Goal: Task Accomplishment & Management: Use online tool/utility

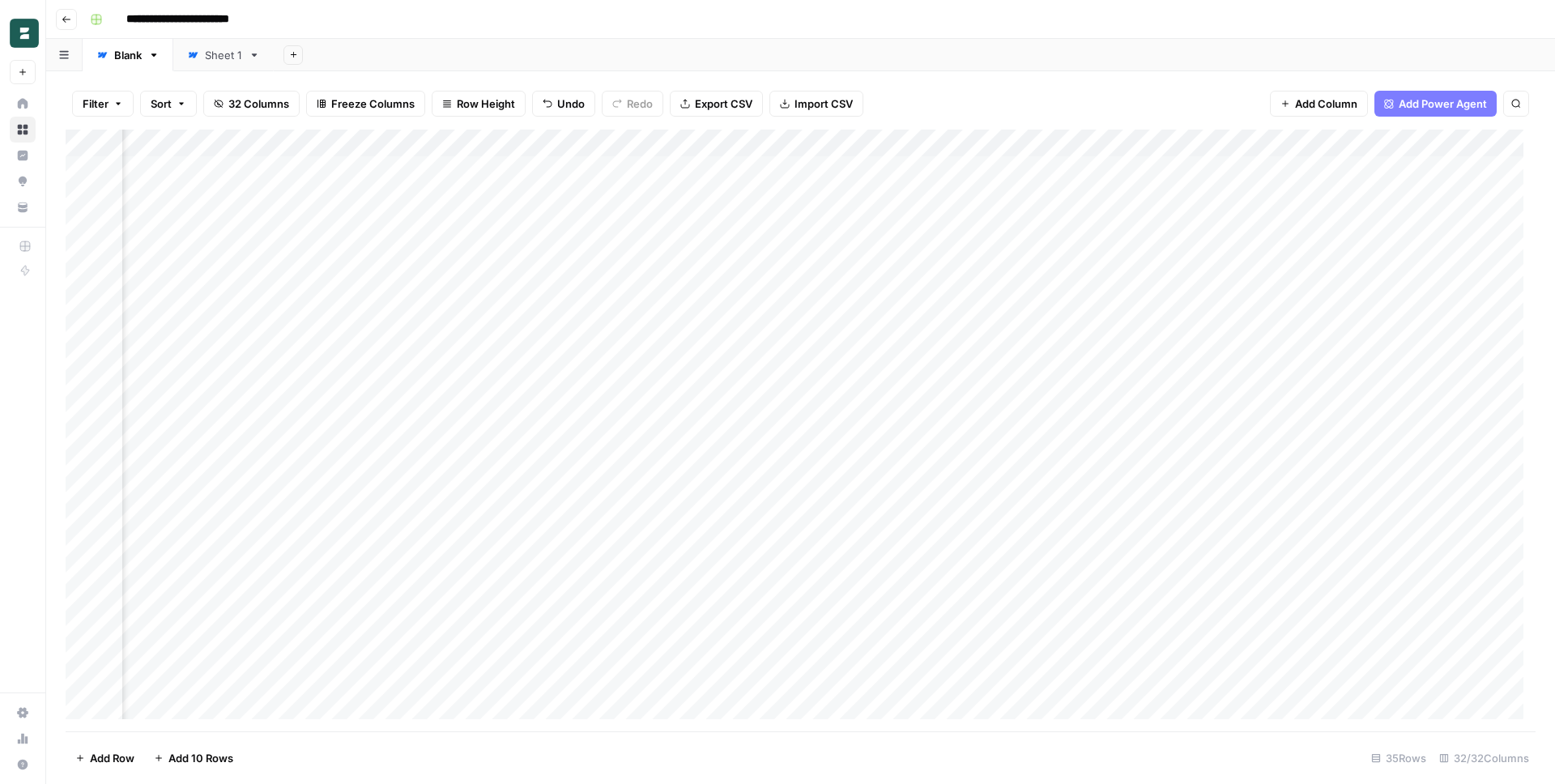
scroll to position [0, 2961]
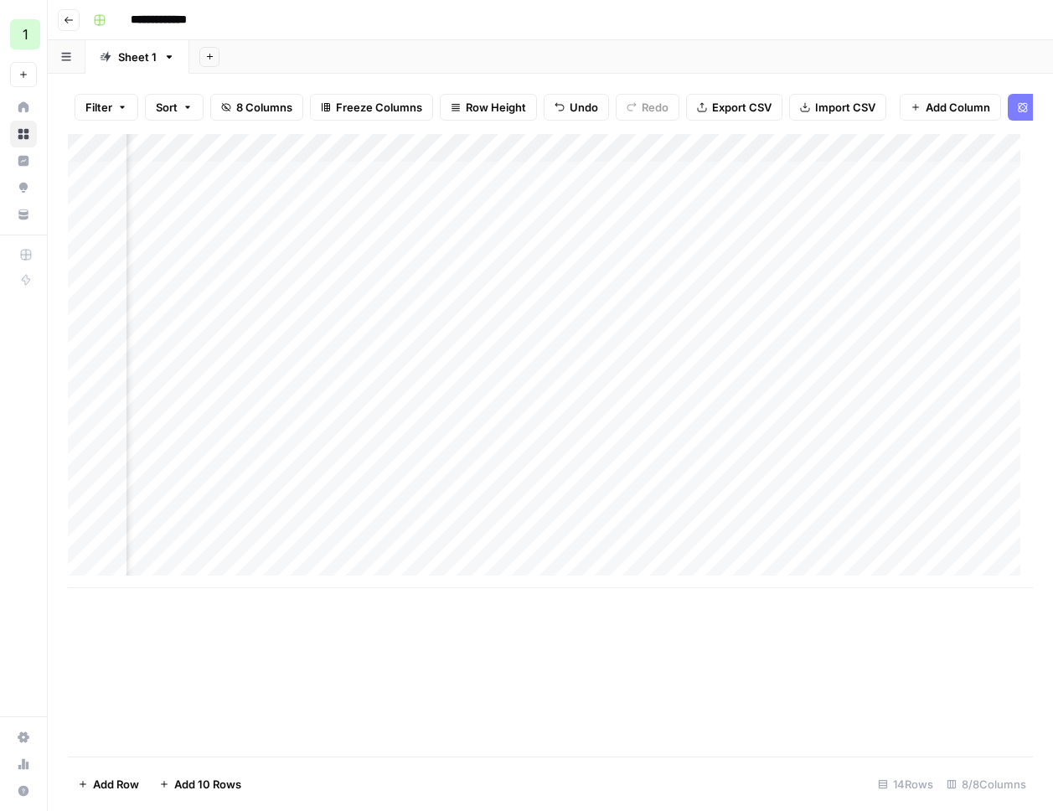
scroll to position [0, 209]
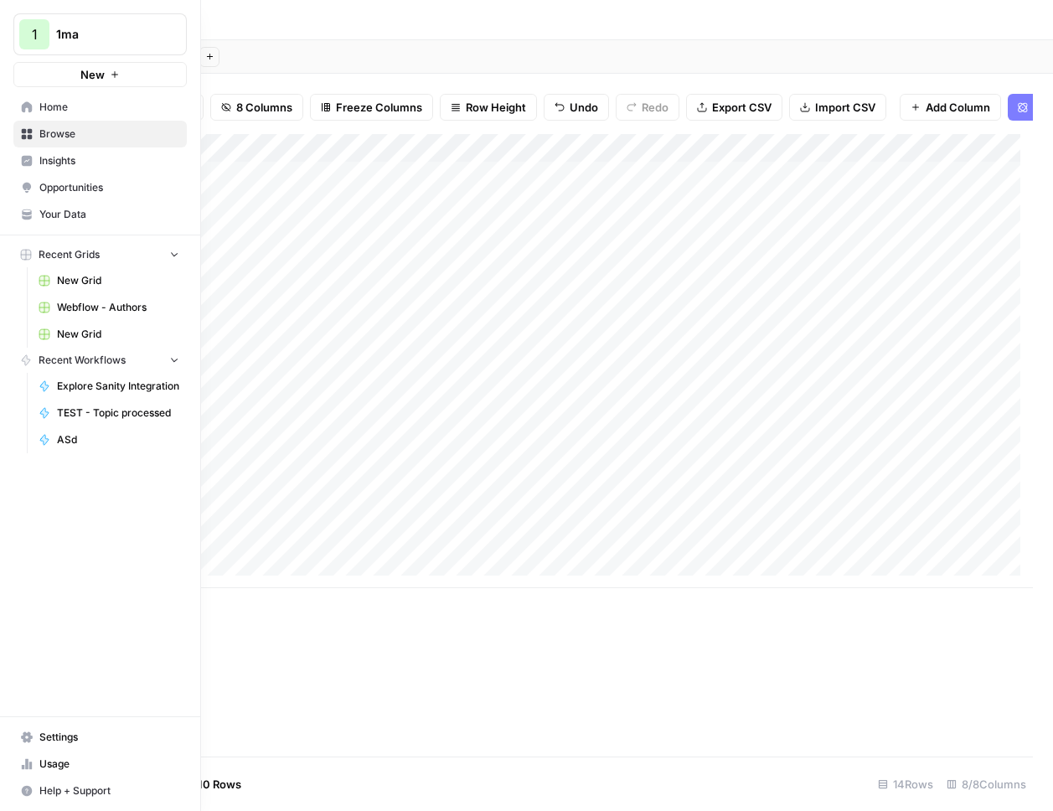
click at [21, 739] on icon at bounding box center [27, 737] width 12 height 12
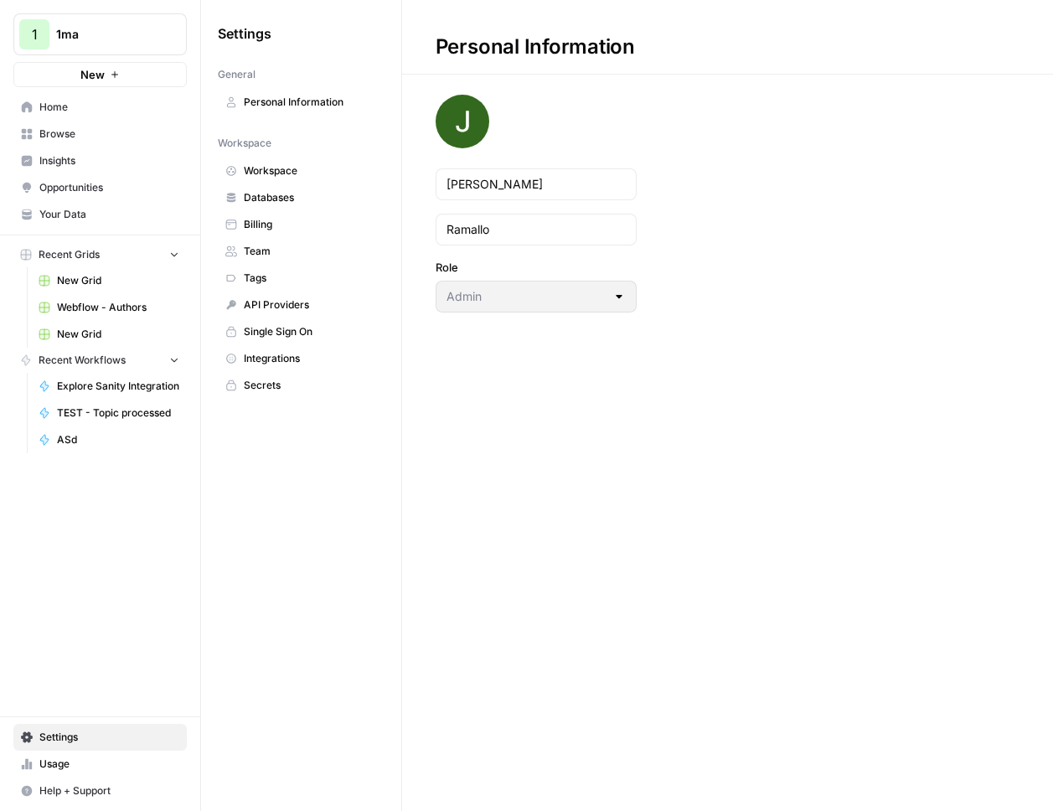
click at [277, 385] on span "Secrets" at bounding box center [310, 385] width 133 height 15
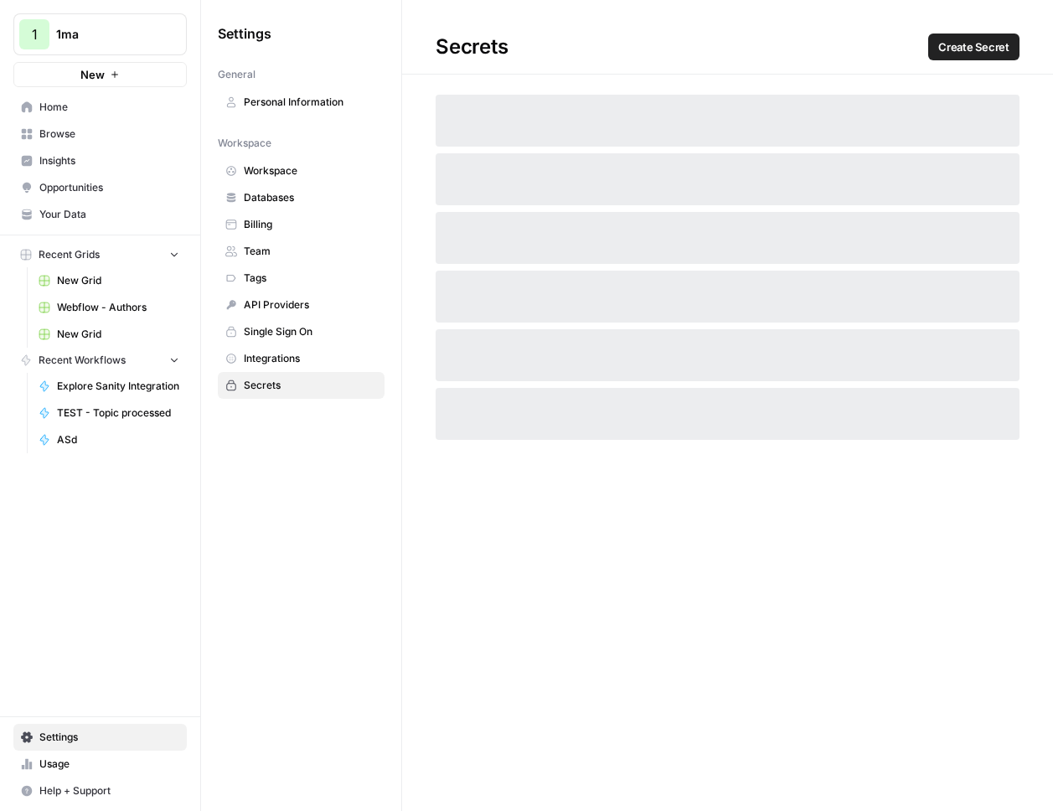
click at [271, 354] on span "Integrations" at bounding box center [310, 358] width 133 height 15
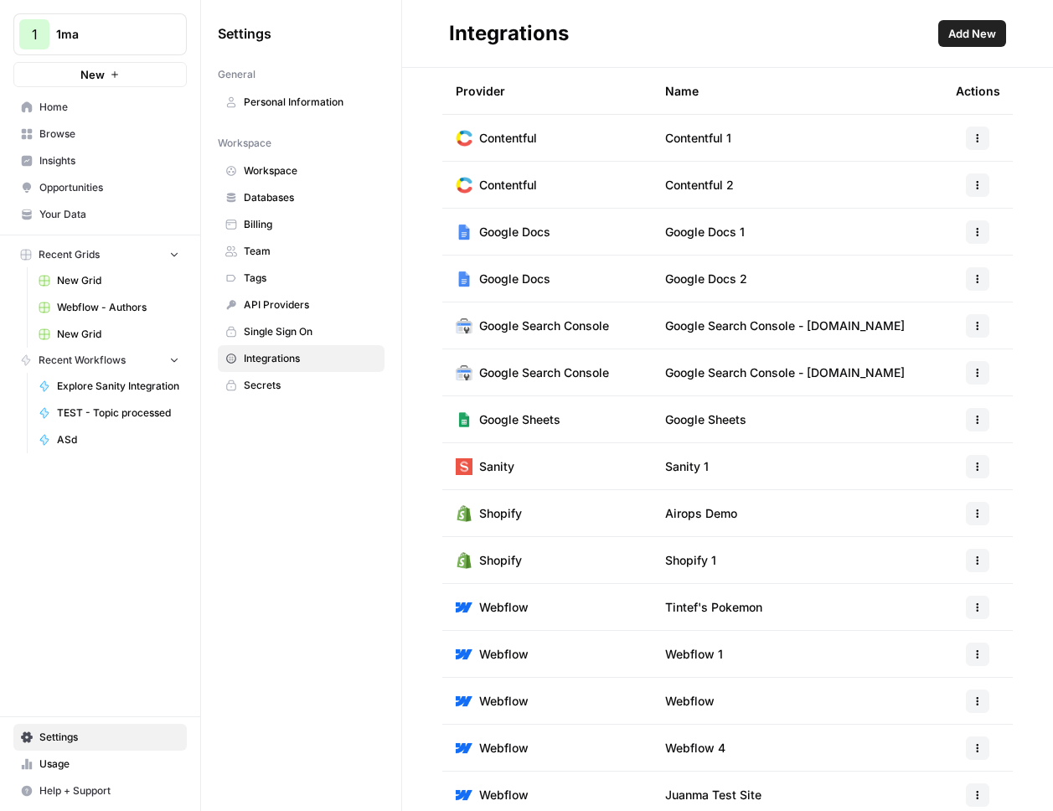
scroll to position [336, 0]
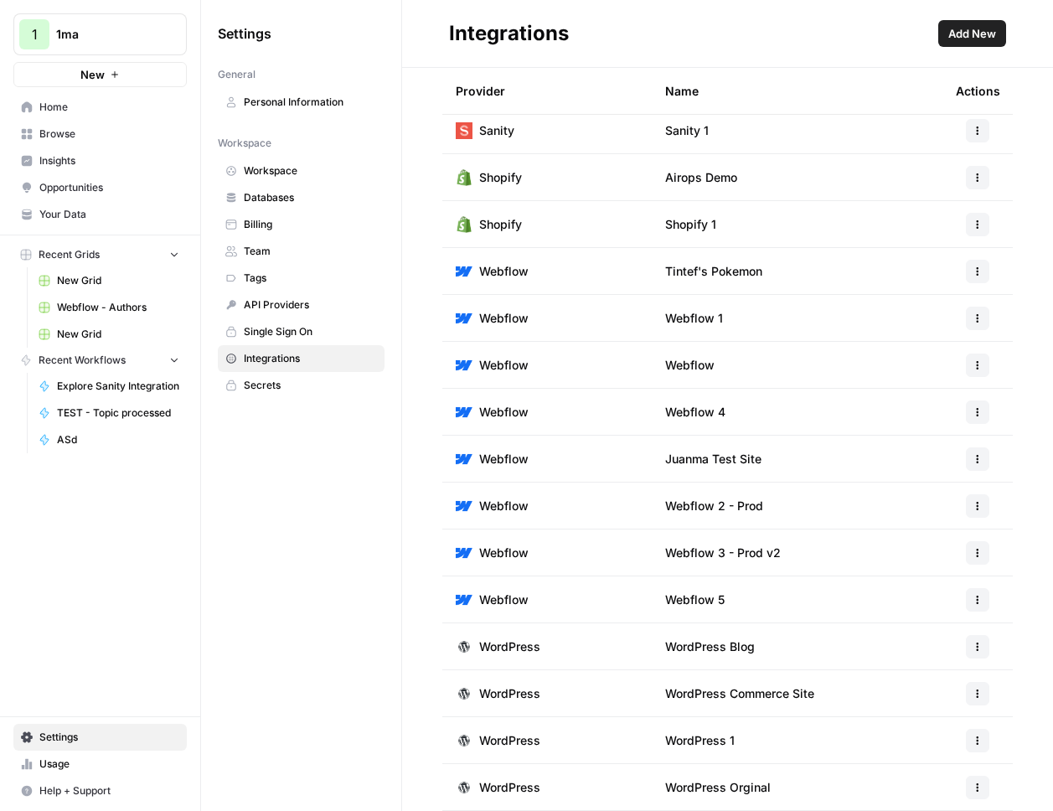
click at [85, 131] on span "Browse" at bounding box center [109, 133] width 140 height 15
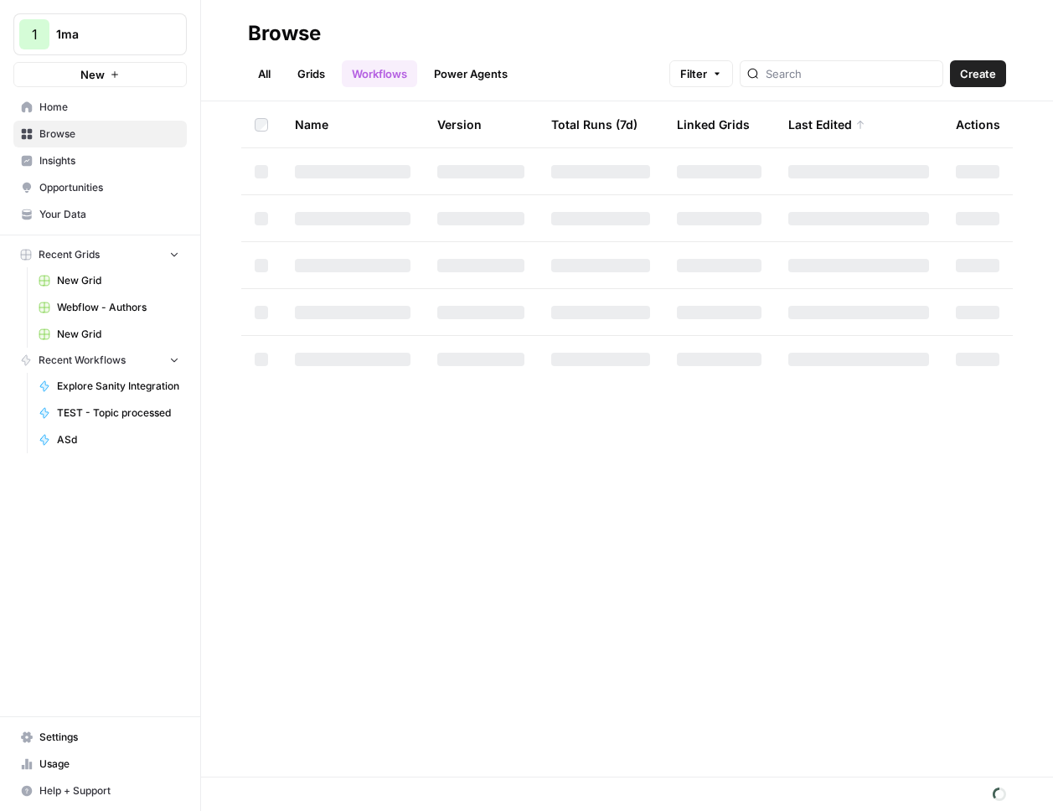
click at [84, 79] on span "New" at bounding box center [92, 74] width 24 height 17
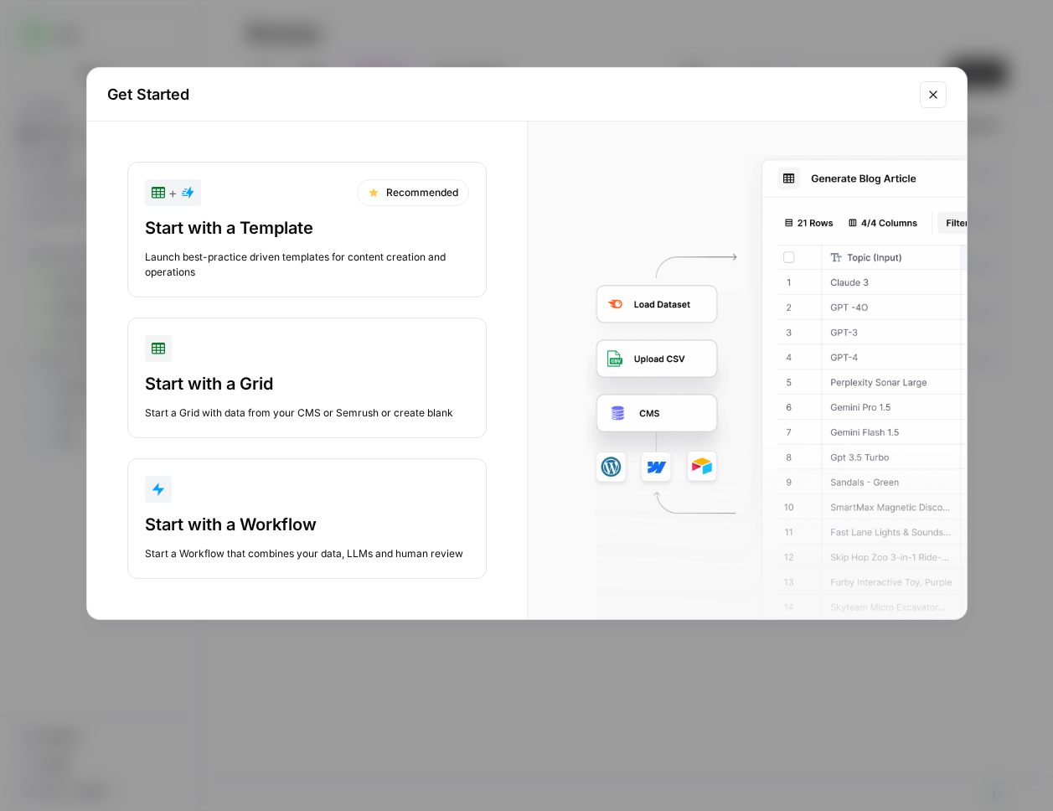
click at [370, 379] on div "Start with a Grid" at bounding box center [307, 383] width 324 height 23
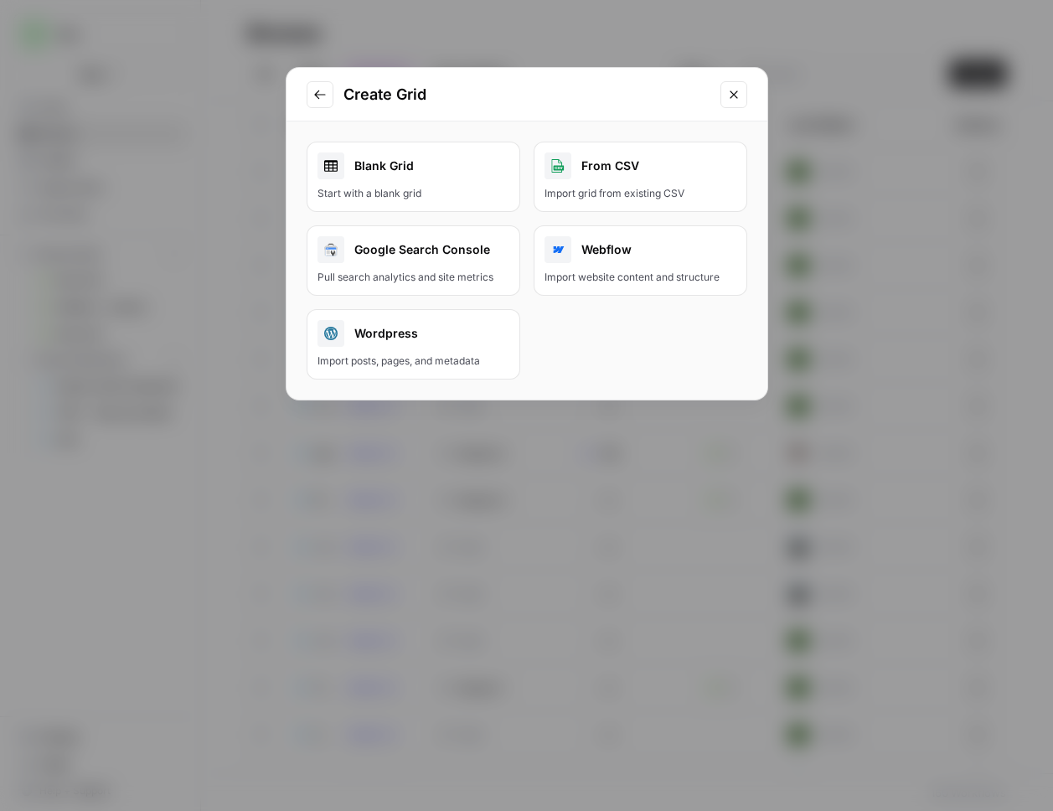
click at [616, 255] on div "Webflow" at bounding box center [641, 249] width 192 height 27
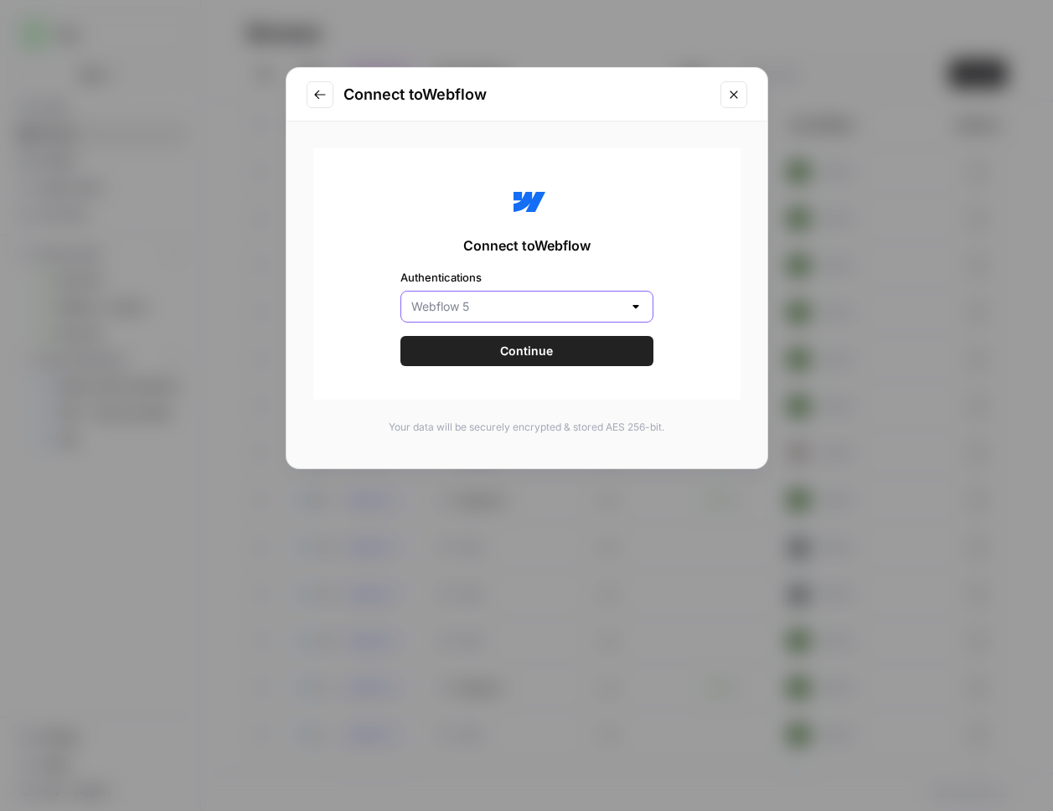
click at [477, 299] on input "Authentications" at bounding box center [516, 306] width 211 height 17
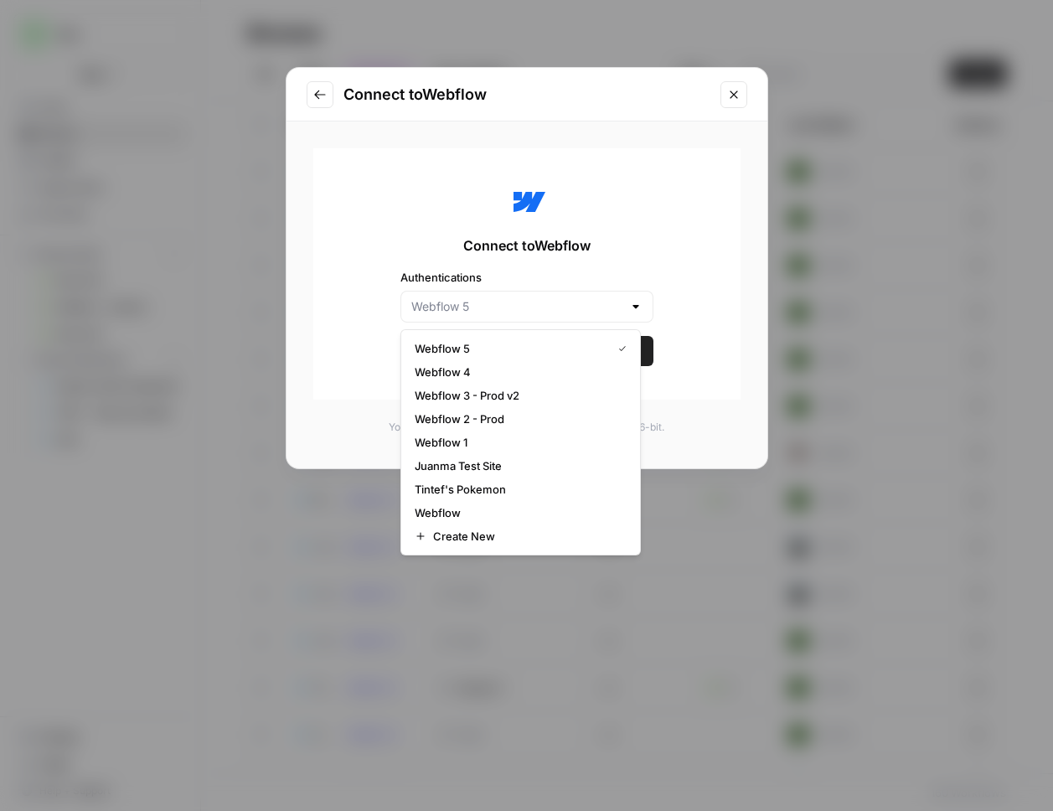
type input "Webflow 5"
click at [475, 262] on div "Connect to Webflow Authentications Webflow 5 Continue" at bounding box center [526, 273] width 427 height 251
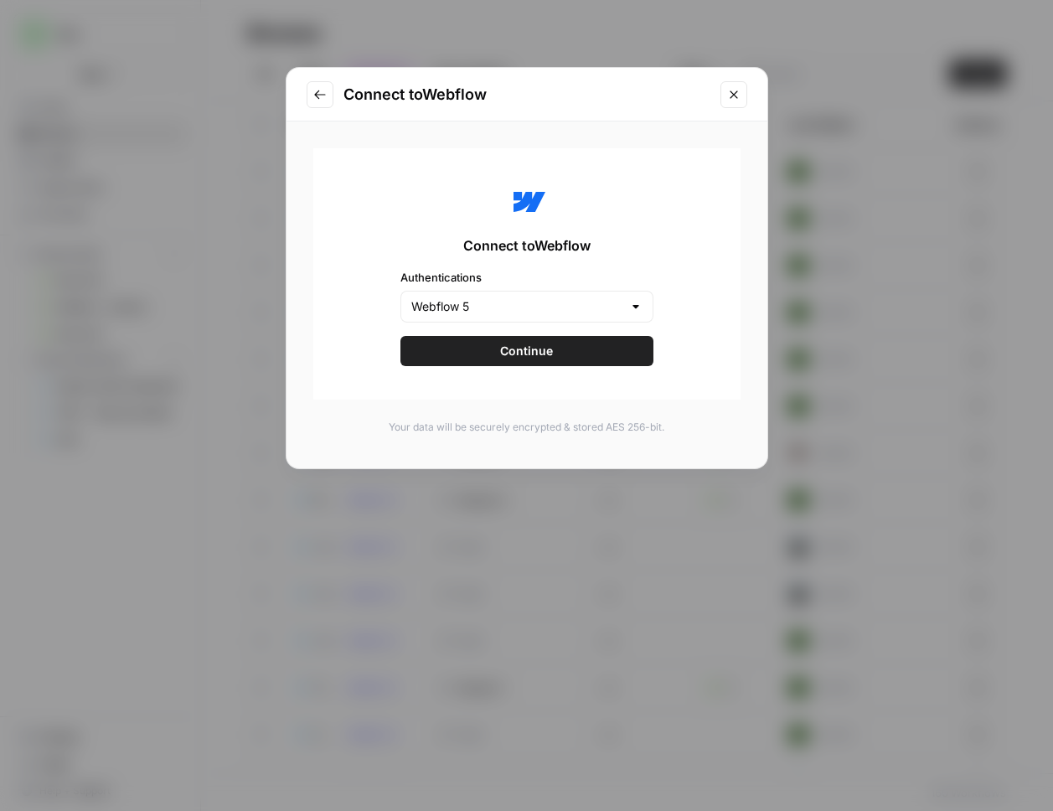
click at [490, 353] on button "Continue" at bounding box center [526, 351] width 253 height 30
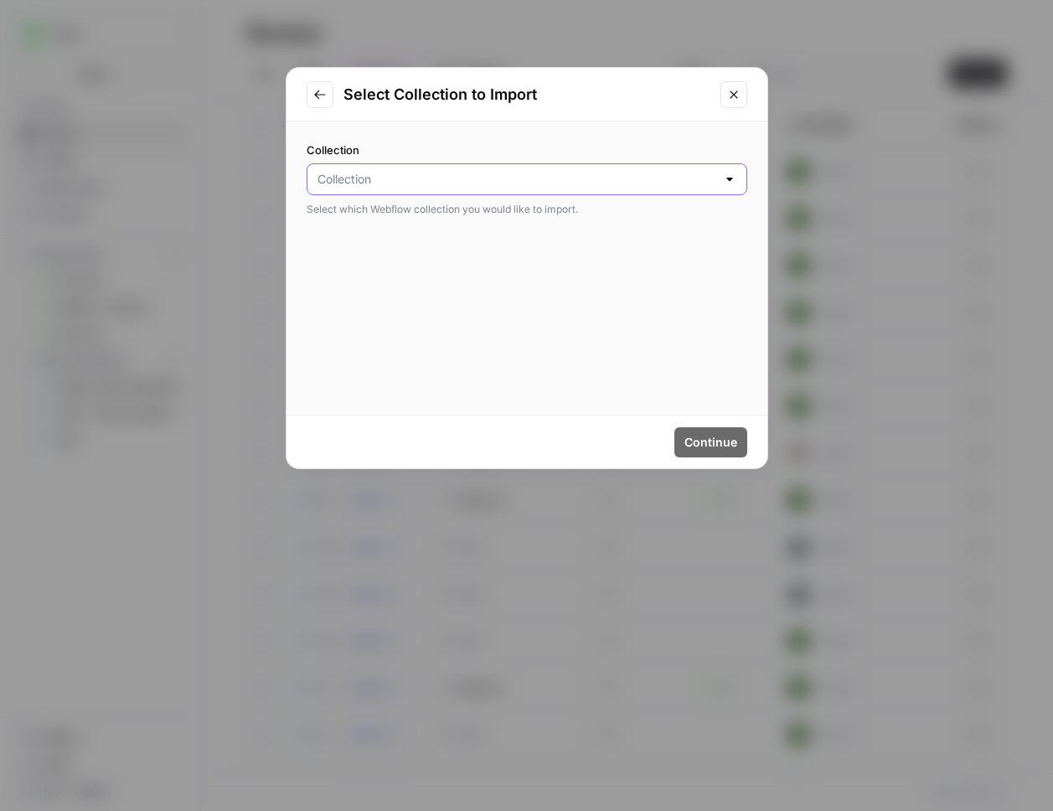
click at [484, 173] on input "Collection" at bounding box center [516, 179] width 399 height 17
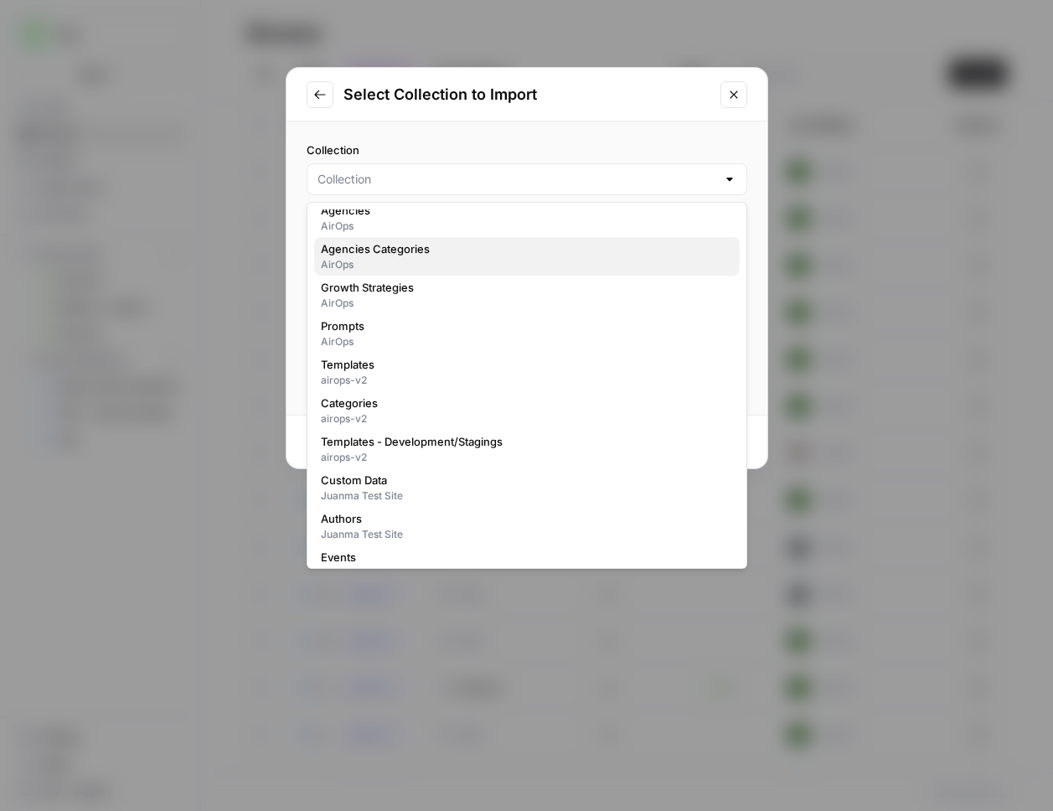
scroll to position [1272, 0]
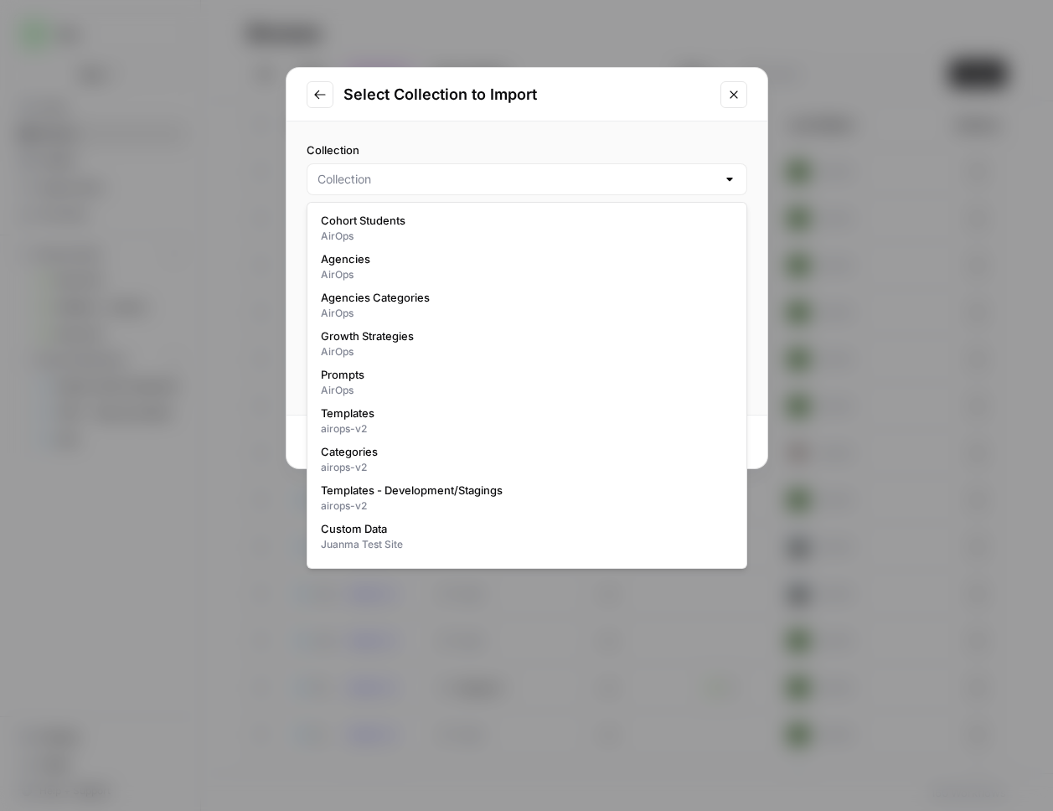
click at [309, 96] on button "Go to previous step" at bounding box center [320, 94] width 27 height 27
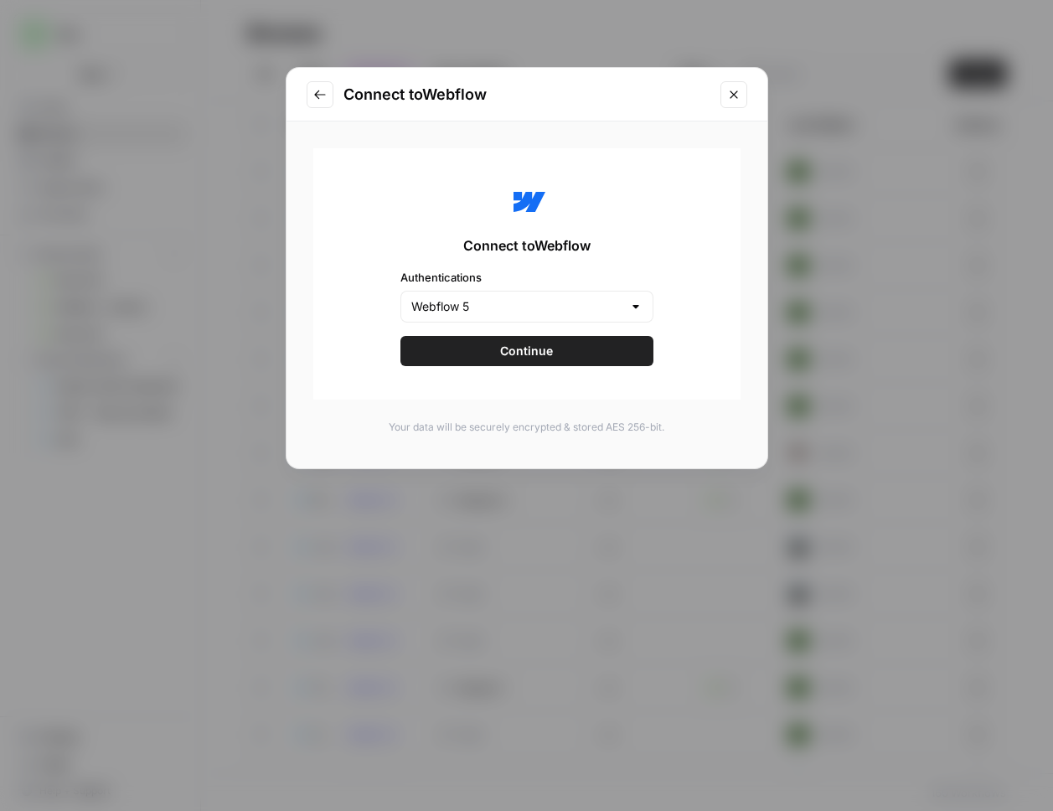
click at [741, 97] on button "Close modal" at bounding box center [733, 94] width 27 height 27
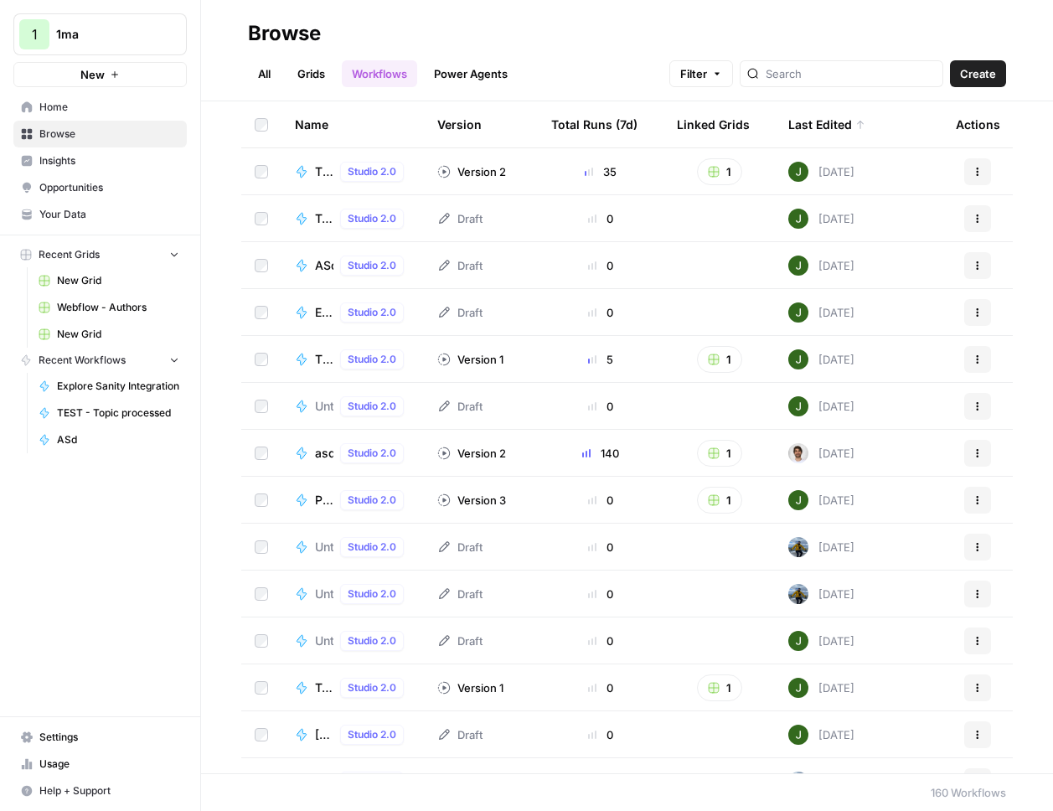
click at [78, 739] on span "Settings" at bounding box center [109, 737] width 140 height 15
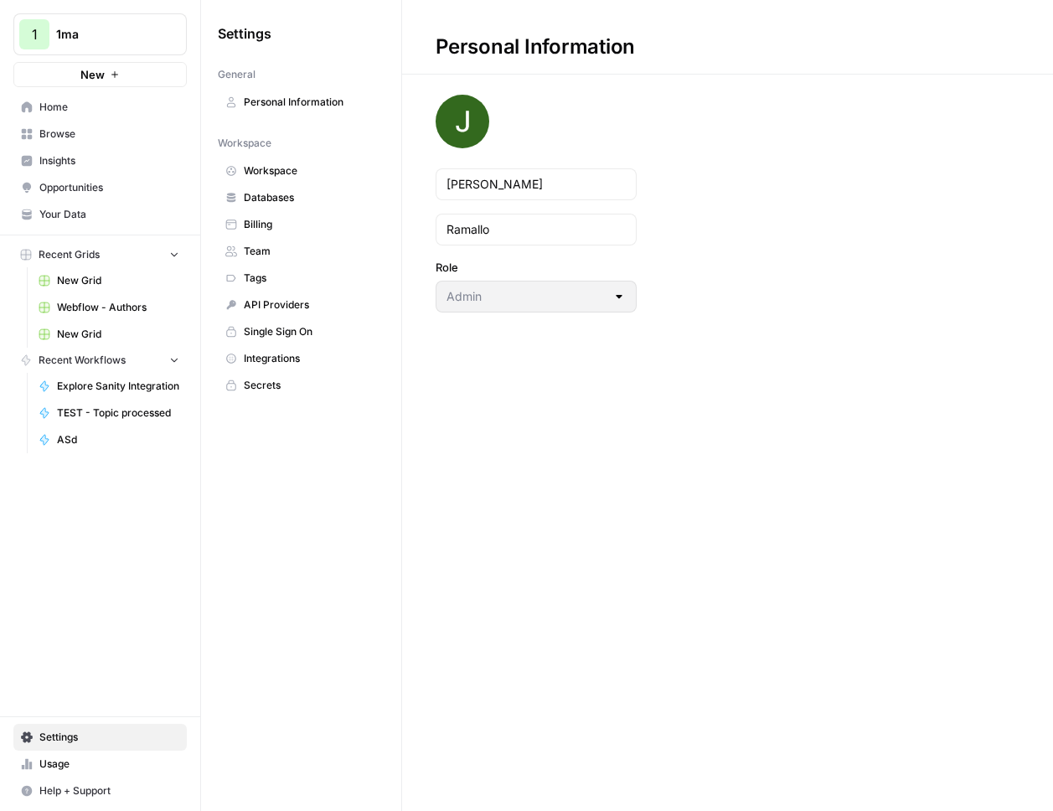
click at [312, 171] on span "Workspace" at bounding box center [310, 170] width 133 height 15
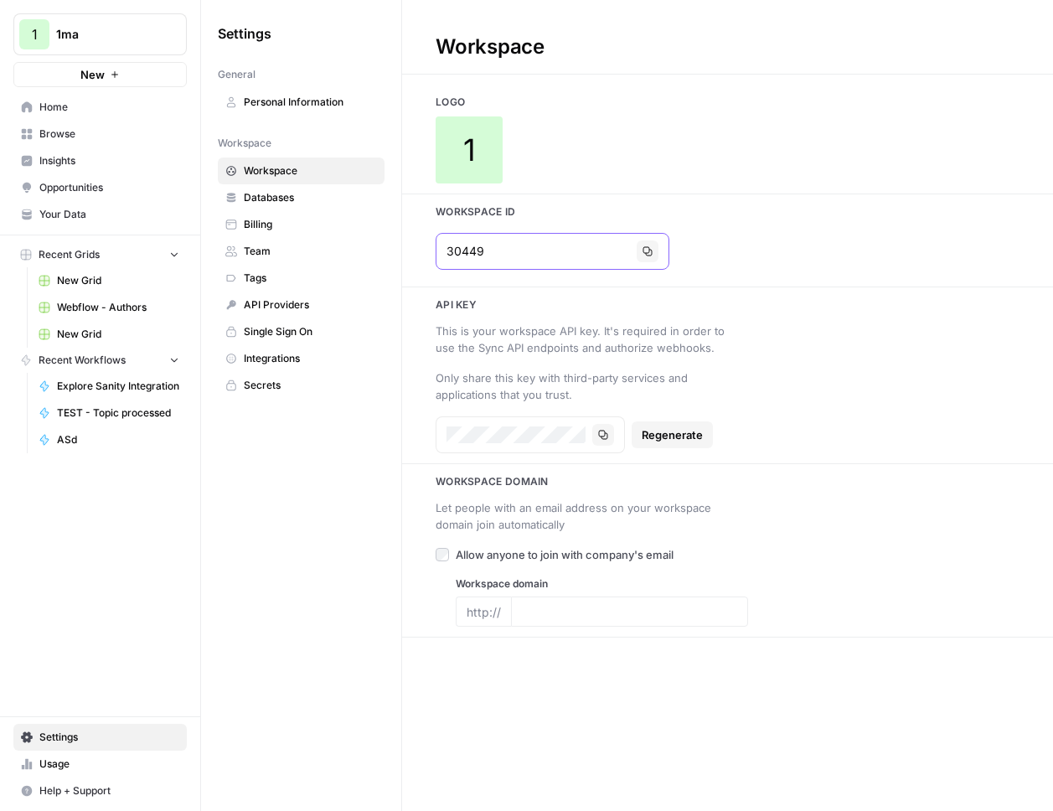
click at [637, 253] on button "Copy" at bounding box center [648, 251] width 22 height 22
click at [297, 354] on span "Integrations" at bounding box center [310, 358] width 133 height 15
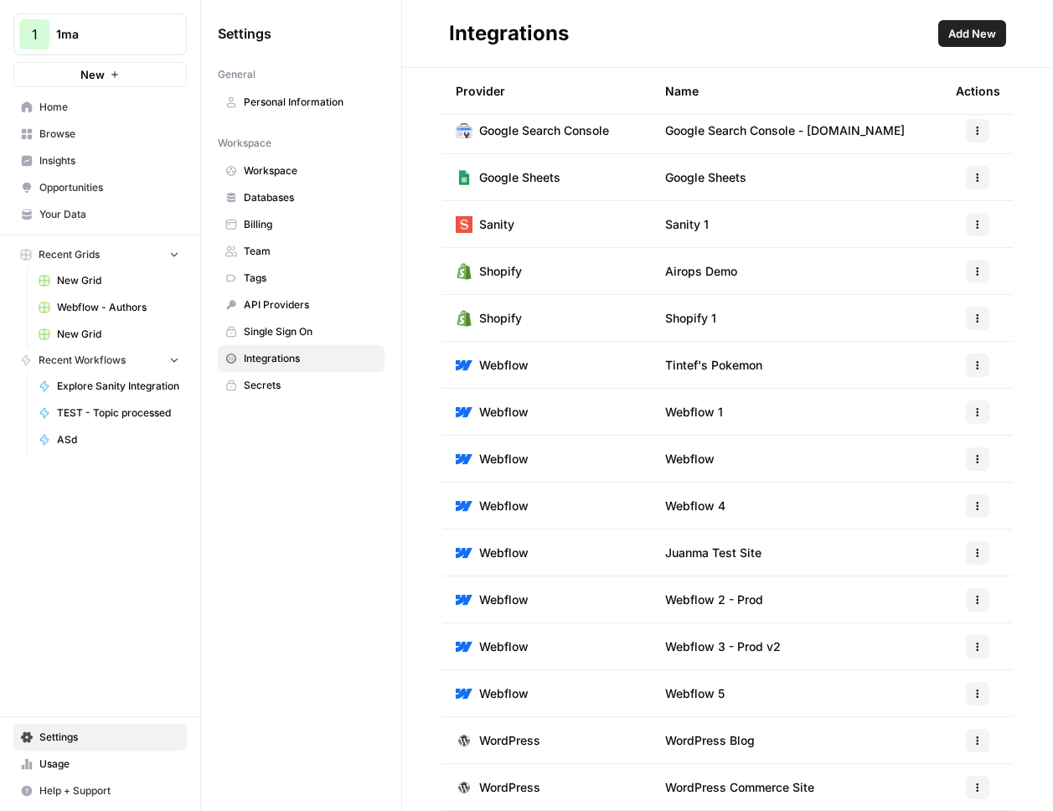
scroll to position [278, 0]
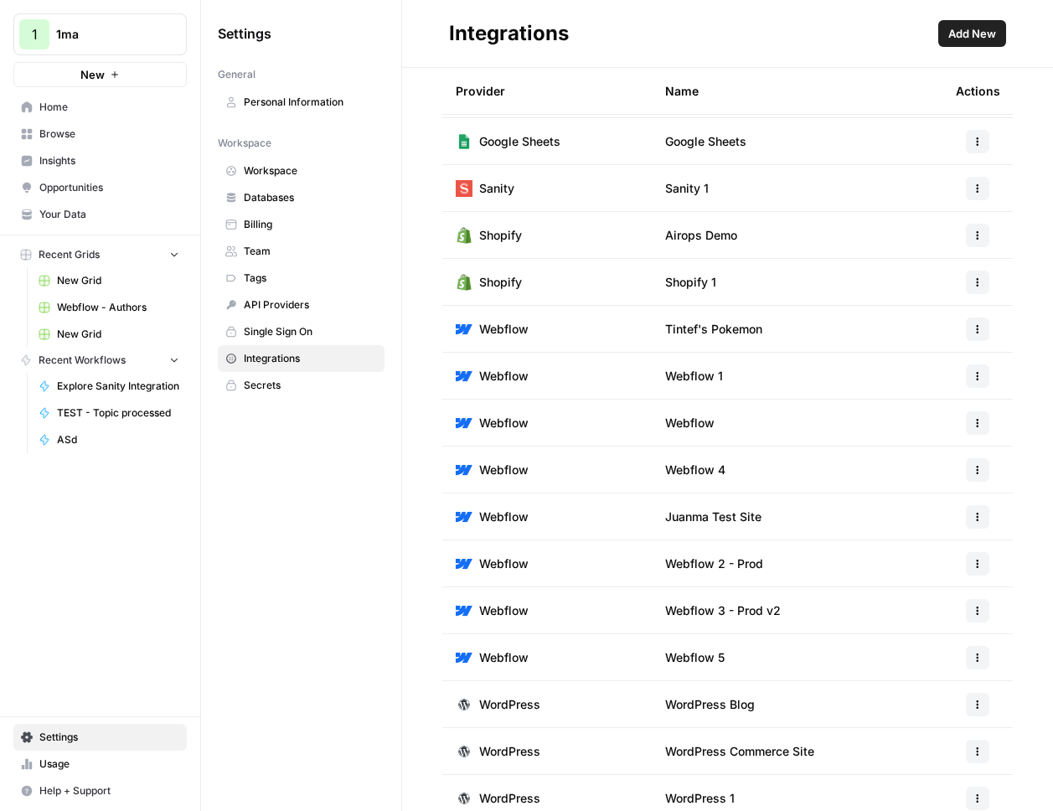
drag, startPoint x: 732, startPoint y: 655, endPoint x: 662, endPoint y: 651, distance: 70.5
click at [662, 651] on td "Webflow 5" at bounding box center [797, 657] width 291 height 46
copy span "Webflow 5"
